Goal: Find specific page/section: Find specific page/section

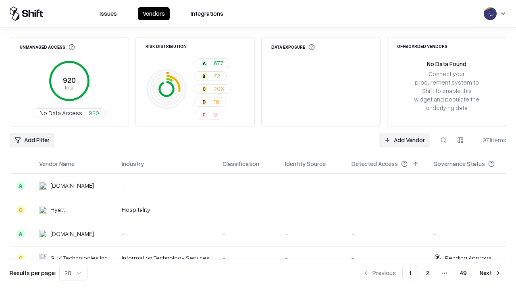
click at [258, 145] on div "Add Filter Add Vendor 971 items" at bounding box center [258, 140] width 497 height 15
click at [32, 140] on html "Issues Vendors Integrations Unmanaged Access 920 Total No Data Access 920 Risk …" at bounding box center [258, 145] width 516 height 290
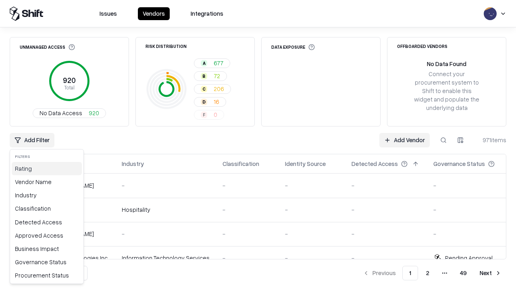
click at [47, 169] on div "Rating" at bounding box center [47, 168] width 70 height 13
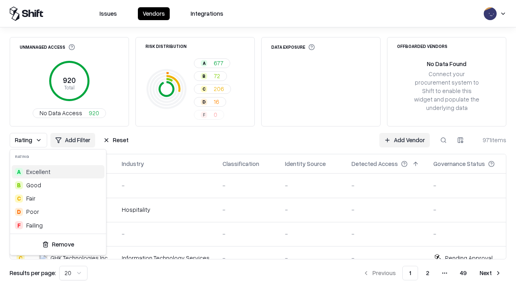
click at [258, 145] on html "Issues Vendors Integrations Unmanaged Access 920 Total No Data Access 920 Risk …" at bounding box center [258, 145] width 516 height 290
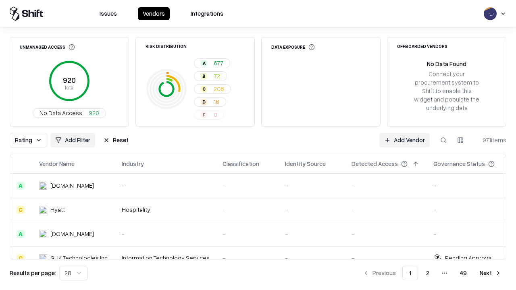
click at [258, 145] on div "Rating Add Filter Reset Add Vendor 971 items" at bounding box center [258, 140] width 497 height 15
click at [116, 140] on button "Reset" at bounding box center [115, 140] width 35 height 15
click at [258, 145] on div "Add Filter Add Vendor 971 items" at bounding box center [258, 140] width 497 height 15
click at [32, 140] on html "Issues Vendors Integrations Unmanaged Access 920 Total No Data Access 920 Risk …" at bounding box center [258, 145] width 516 height 290
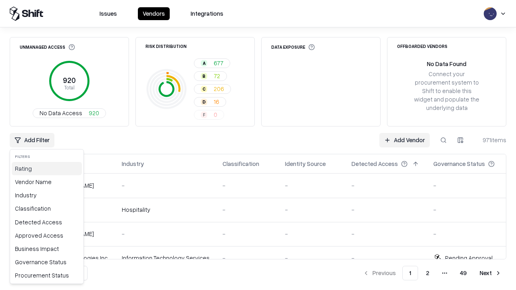
click at [47, 169] on div "Rating" at bounding box center [47, 168] width 70 height 13
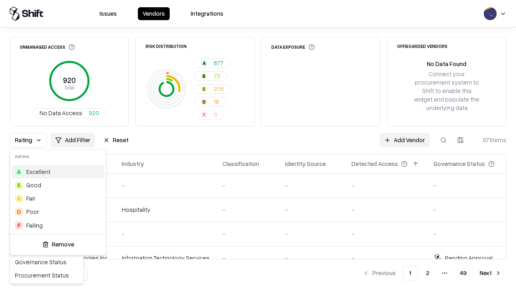
click at [58, 225] on div "F Failing" at bounding box center [58, 225] width 93 height 13
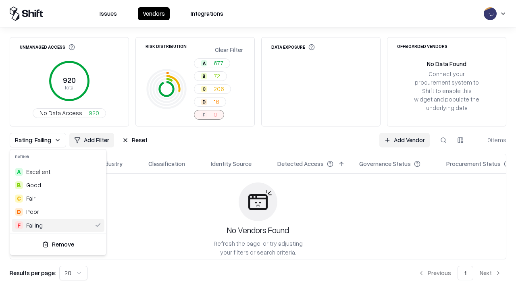
click at [258, 145] on html "Issues Vendors Integrations Unmanaged Access 920 Total No Data Access 920 Risk …" at bounding box center [258, 145] width 516 height 290
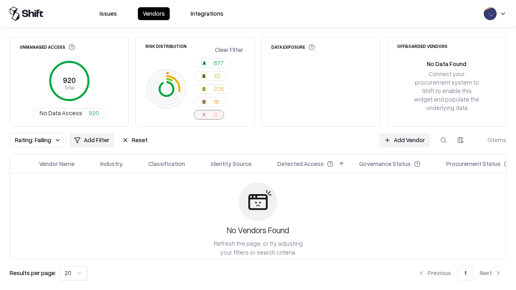
click at [258, 145] on div "Rating: Failing Add Filter Reset Add Vendor 0 items" at bounding box center [258, 140] width 497 height 15
click at [135, 140] on button "Reset" at bounding box center [134, 140] width 35 height 15
click at [258, 145] on div "Add Filter Add Vendor 0 items" at bounding box center [258, 140] width 497 height 15
click at [32, 140] on html "Issues Vendors Integrations Unmanaged Access 920 Total No Data Access 920 Risk …" at bounding box center [258, 145] width 516 height 290
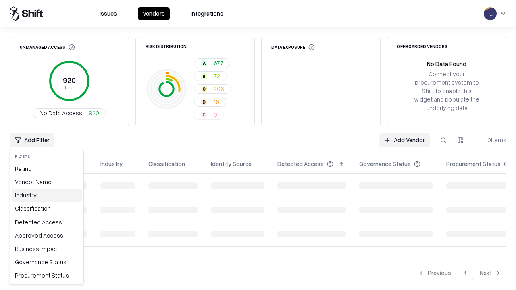
click at [47, 195] on div "Industry" at bounding box center [47, 195] width 70 height 13
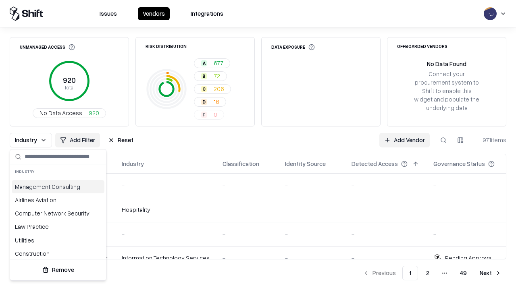
click at [258, 145] on html "Issues Vendors Integrations Unmanaged Access 920 Total No Data Access 920 Risk …" at bounding box center [258, 145] width 516 height 290
click at [258, 145] on div "Industry Add Filter Reset Add Vendor 971 items" at bounding box center [258, 140] width 497 height 15
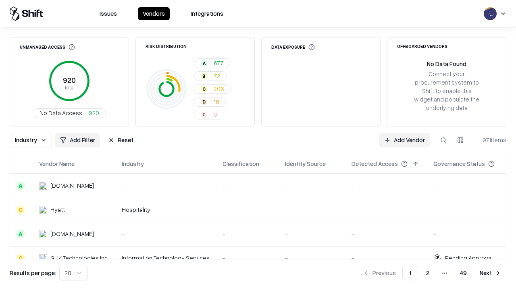
click at [121, 140] on button "Reset" at bounding box center [120, 140] width 35 height 15
click at [258, 145] on div "Add Filter Add Vendor 971 items" at bounding box center [258, 140] width 497 height 15
click at [32, 140] on html "Issues Vendors Integrations Unmanaged Access 920 Total No Data Access 920 Risk …" at bounding box center [258, 145] width 516 height 290
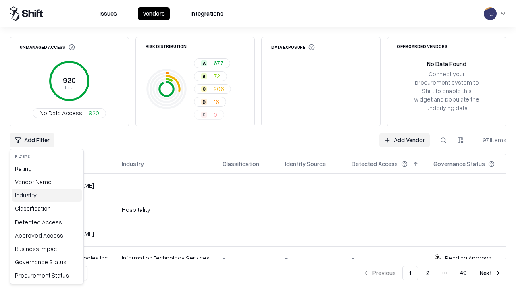
click at [47, 195] on div "Industry" at bounding box center [47, 195] width 70 height 13
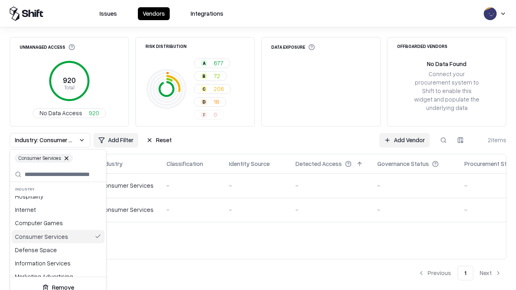
click at [258, 145] on html "Issues Vendors Integrations Unmanaged Access 920 Total No Data Access 920 Risk …" at bounding box center [258, 145] width 516 height 290
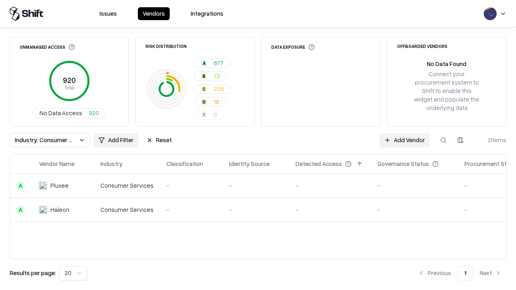
click at [258, 145] on div "Industry: Consumer Services Add Filter Reset Add Vendor 2 items" at bounding box center [258, 140] width 497 height 15
click at [159, 140] on button "Reset" at bounding box center [159, 140] width 35 height 15
click at [258, 145] on div "Add Filter Add Vendor 2 items" at bounding box center [258, 140] width 497 height 15
click at [32, 140] on html "Issues Vendors Integrations Unmanaged Access 920 Total No Data Access 920 Risk …" at bounding box center [258, 145] width 516 height 290
